Goal: Task Accomplishment & Management: Manage account settings

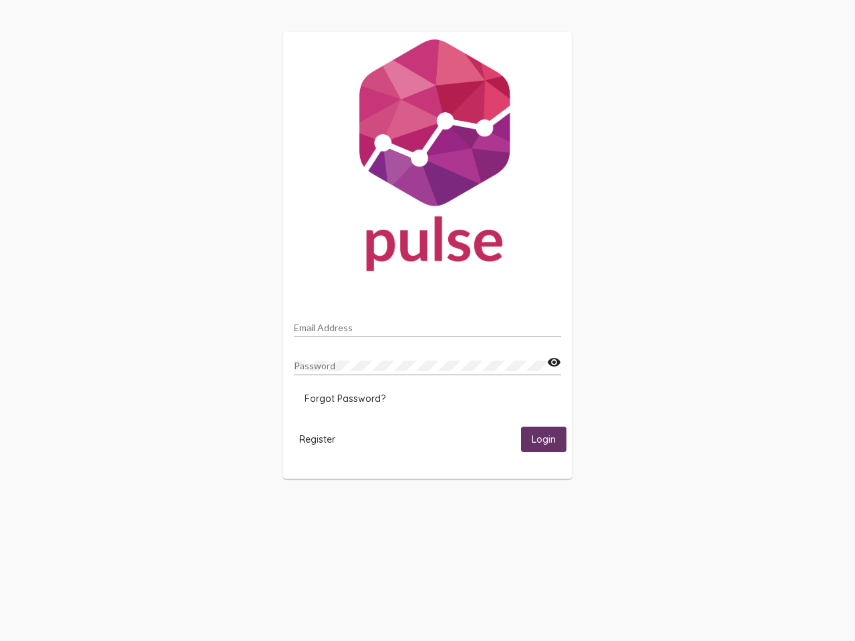
click at [427, 324] on input "Email Address" at bounding box center [427, 327] width 267 height 11
click at [554, 363] on mat-icon "visibility" at bounding box center [554, 363] width 14 height 16
click at [345, 399] on span "Forgot Password?" at bounding box center [344, 399] width 81 height 12
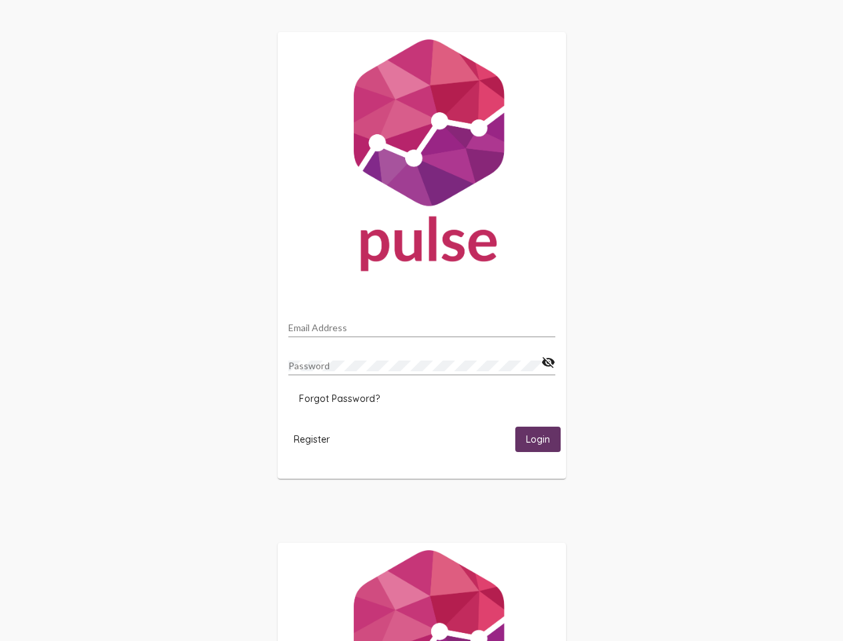
click at [317, 439] on span "Register" at bounding box center [312, 439] width 36 height 12
click at [544, 439] on html "Email Address Password visibility_off Forgot Password? Register Login" at bounding box center [421, 432] width 843 height 865
